Goal: Check status

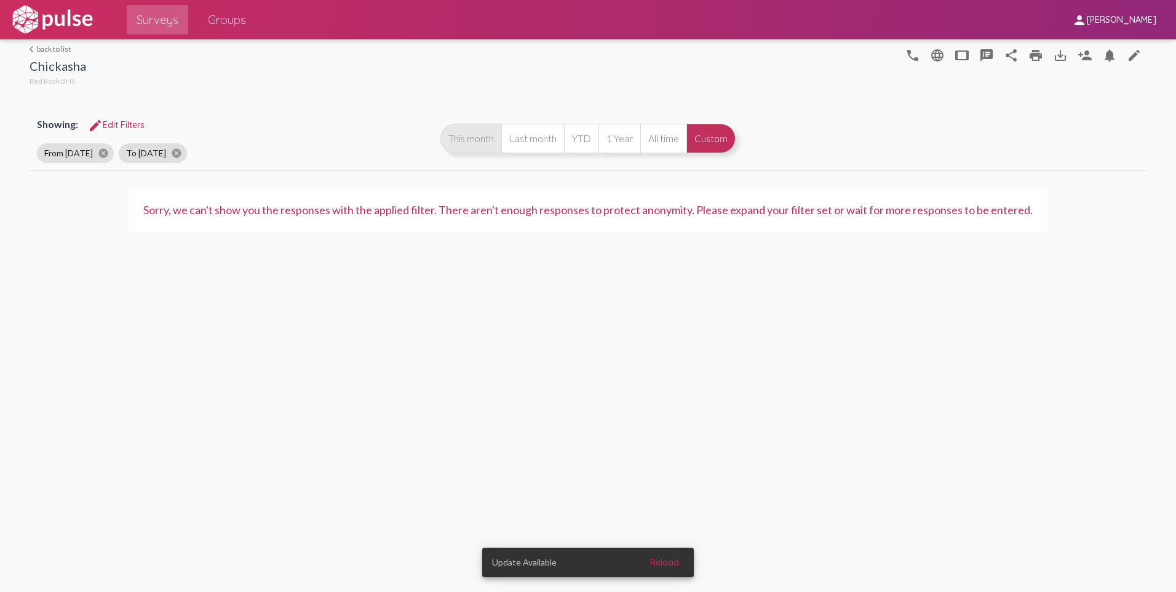
click at [485, 130] on button "This month" at bounding box center [470, 139] width 61 height 30
